Goal: Task Accomplishment & Management: Complete application form

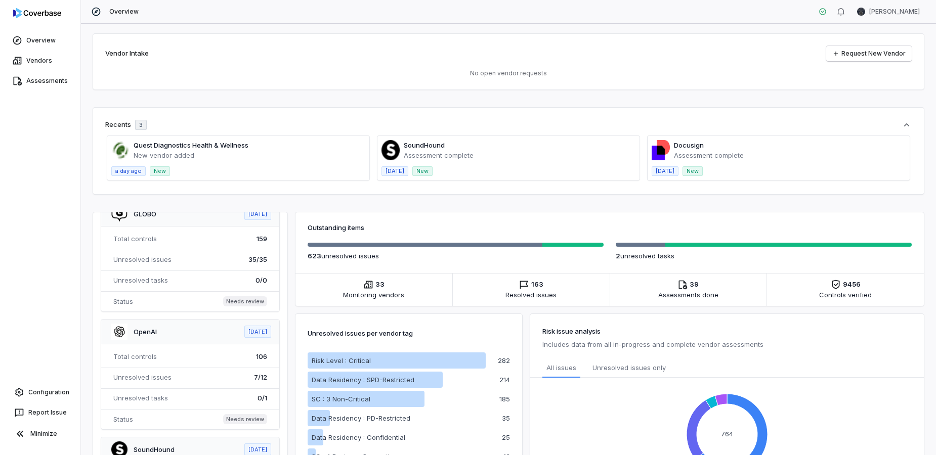
scroll to position [43, 0]
click at [250, 147] on span at bounding box center [238, 158] width 262 height 44
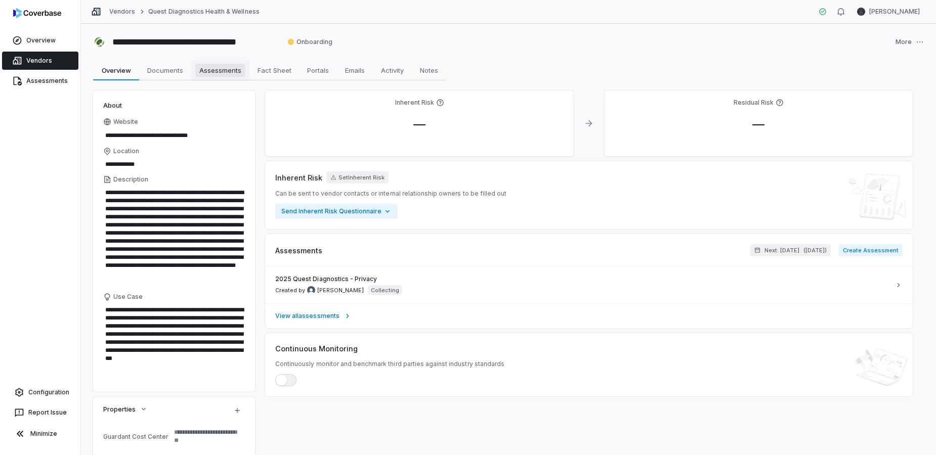
click at [218, 69] on span "Assessments" at bounding box center [220, 70] width 50 height 13
type textarea "*"
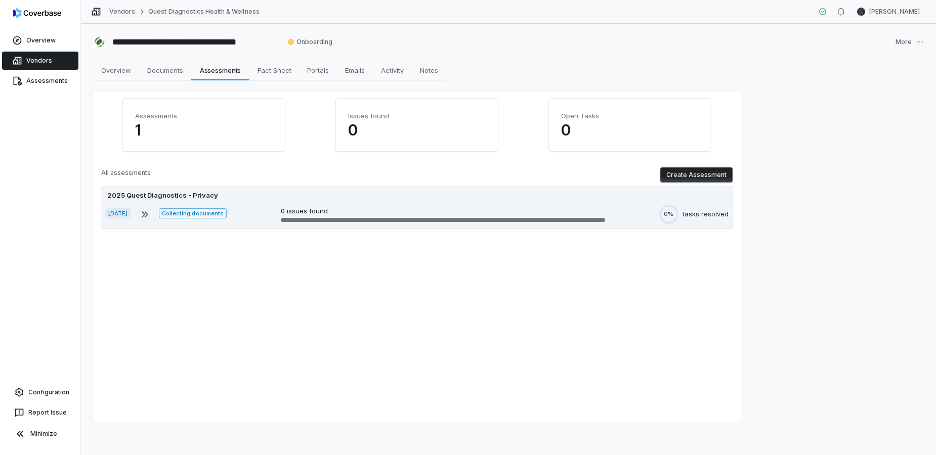
click at [172, 194] on div "2025 Quest Diagnostics - Privacy" at bounding box center [162, 196] width 115 height 10
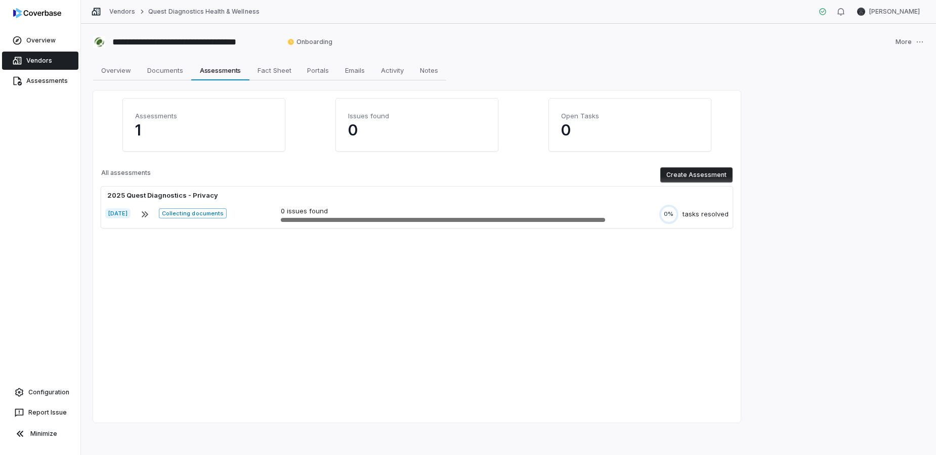
click at [685, 170] on button "Create Assessment" at bounding box center [696, 174] width 72 height 15
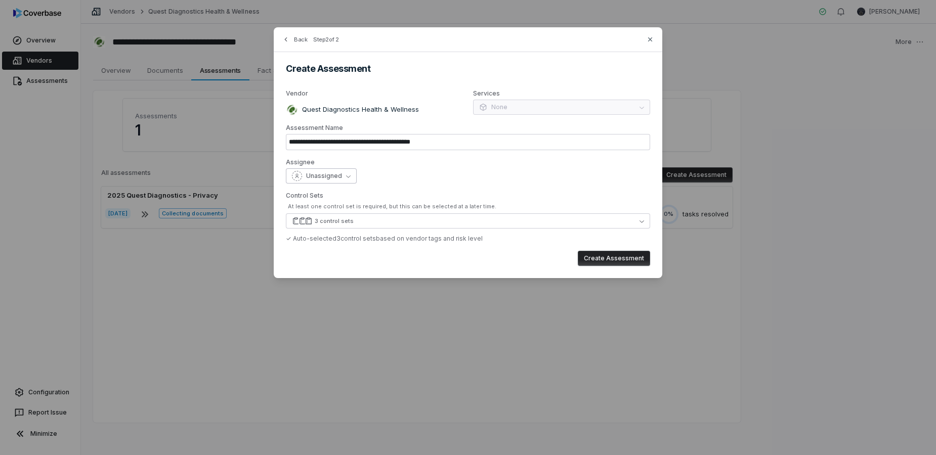
click at [347, 172] on button "Unassigned" at bounding box center [321, 175] width 71 height 15
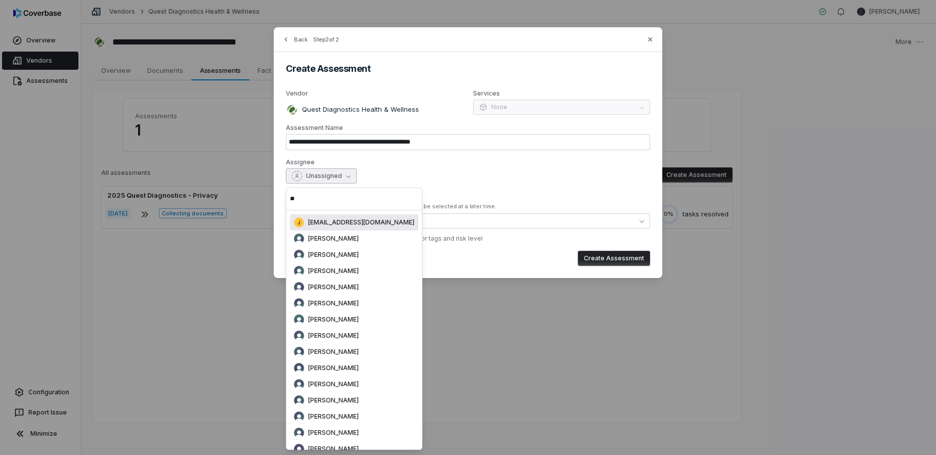
type input "*"
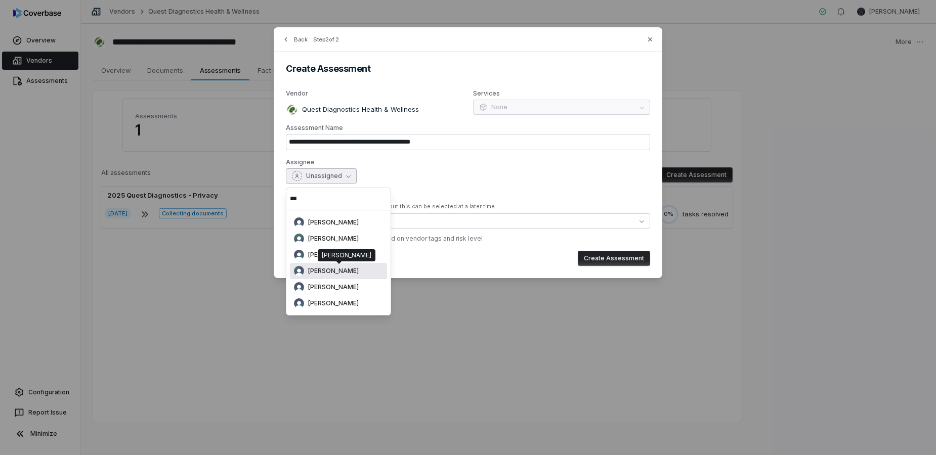
type input "***"
click at [334, 270] on span "[PERSON_NAME]" at bounding box center [333, 271] width 51 height 8
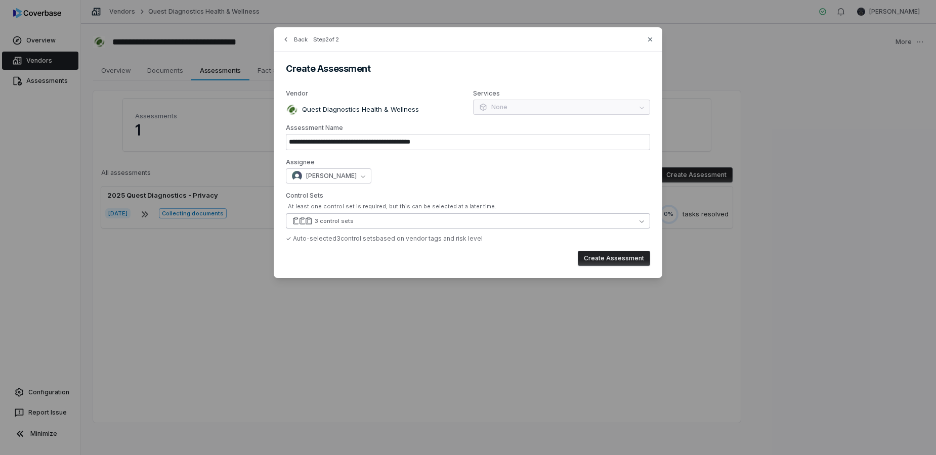
click at [376, 218] on button "3 control sets" at bounding box center [468, 220] width 364 height 15
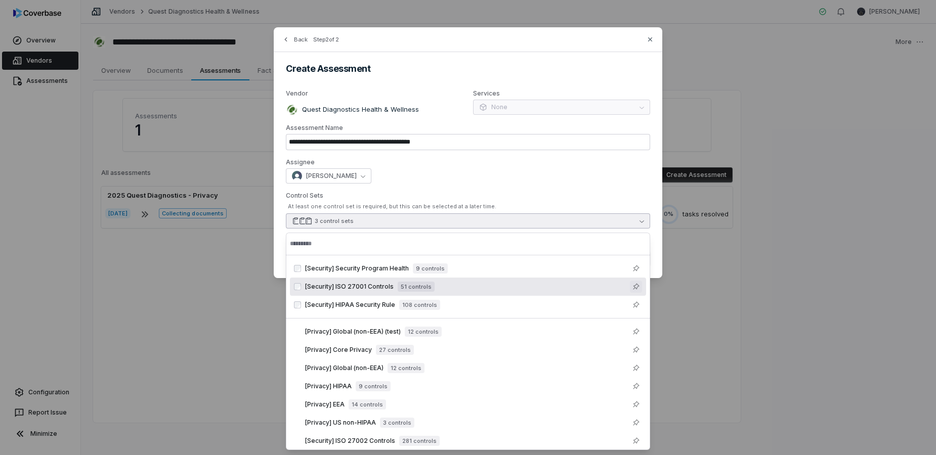
click at [634, 285] on icon "Suggestions" at bounding box center [636, 287] width 8 height 8
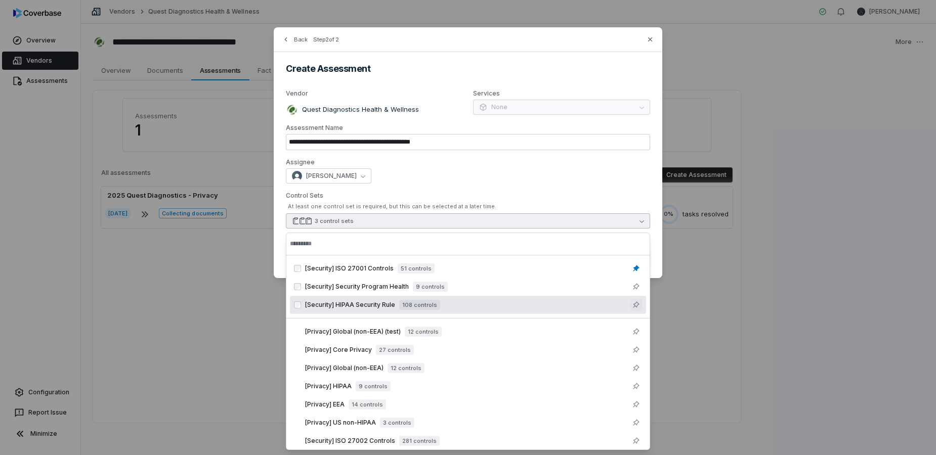
click at [638, 305] on icon "Suggestions" at bounding box center [636, 305] width 8 height 8
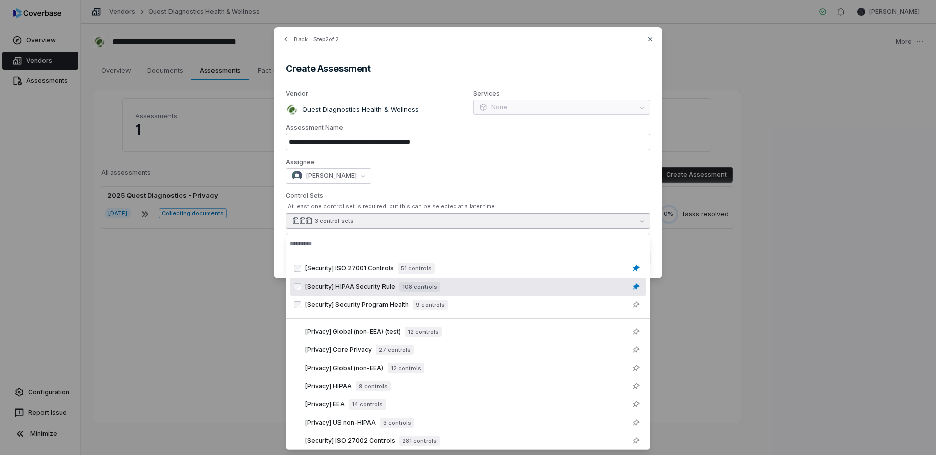
scroll to position [4, 0]
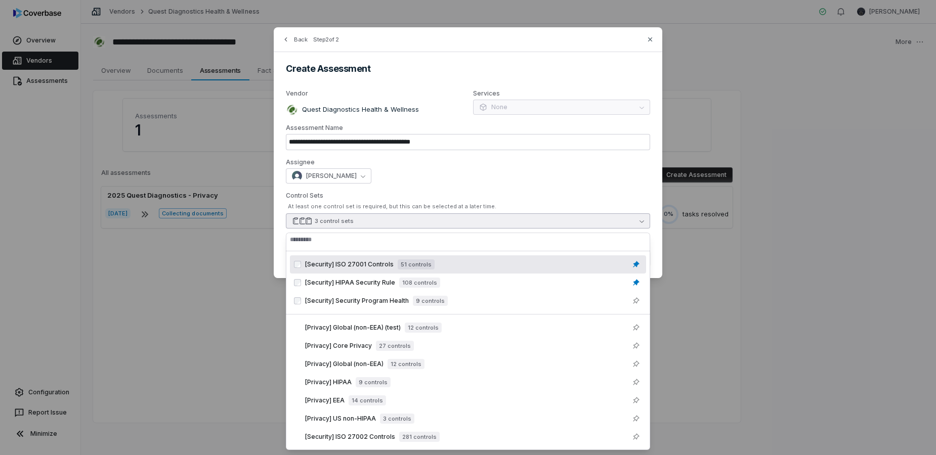
click at [516, 191] on div "**********" at bounding box center [468, 152] width 388 height 251
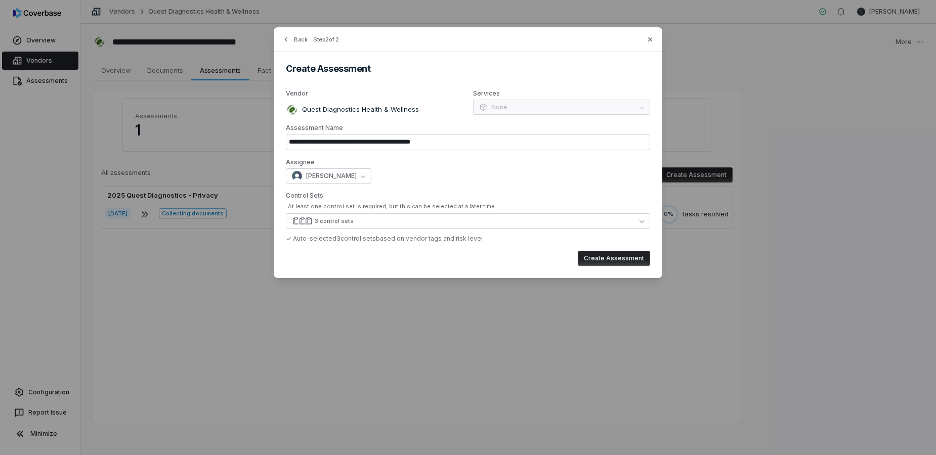
click at [606, 259] on button "Create Assessment" at bounding box center [614, 258] width 72 height 15
type input "**********"
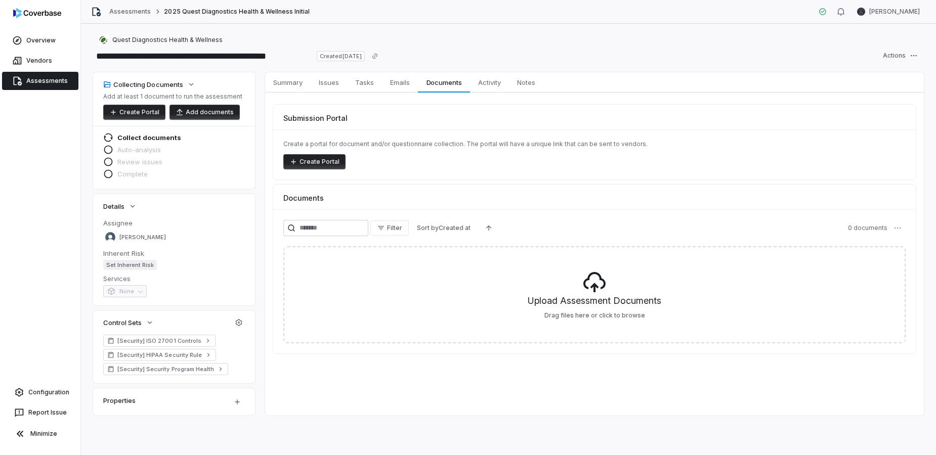
click at [304, 161] on button "Create Portal" at bounding box center [314, 161] width 62 height 15
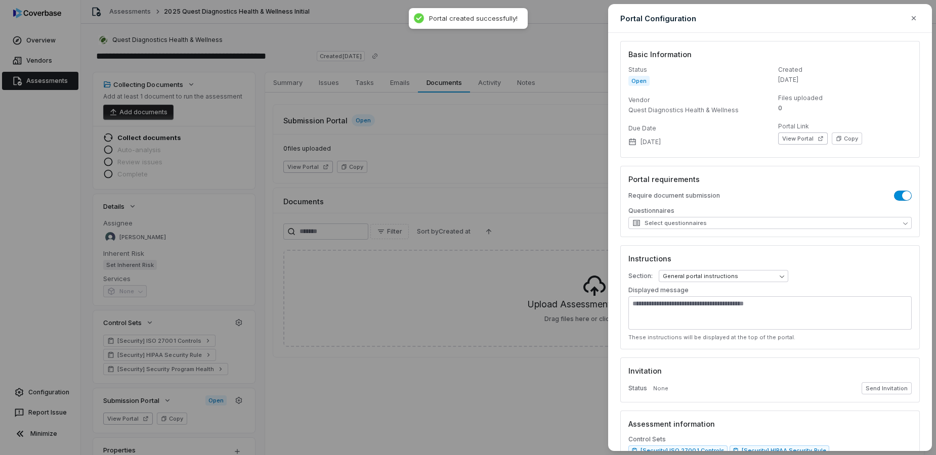
click at [426, 374] on div "**********" at bounding box center [468, 227] width 936 height 455
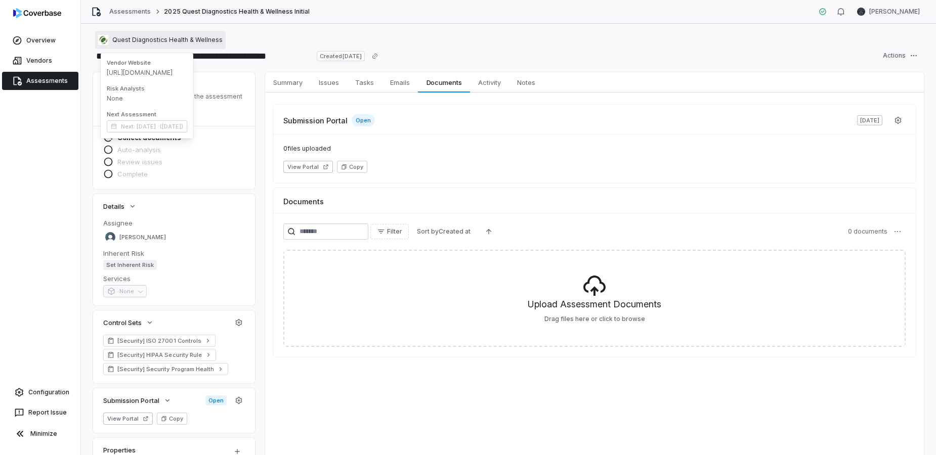
click at [151, 39] on span "Quest Diagnostics Health & Wellness" at bounding box center [167, 40] width 110 height 8
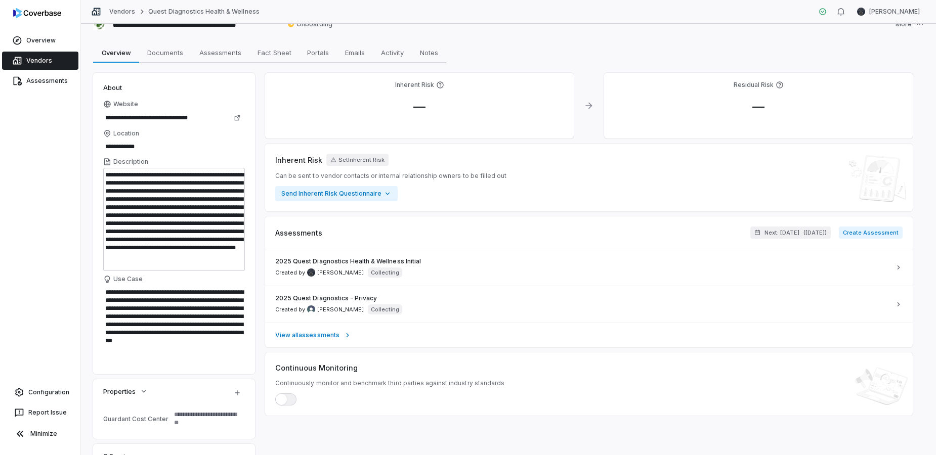
scroll to position [17, 0]
